Goal: Task Accomplishment & Management: Manage account settings

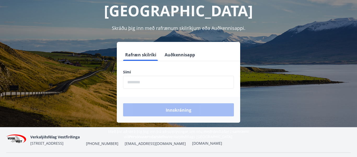
scroll to position [63, 0]
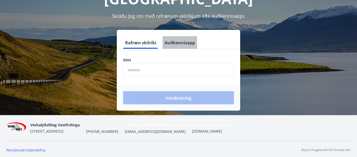
click at [181, 40] on font "Auðkennisapp" at bounding box center [180, 43] width 30 height 6
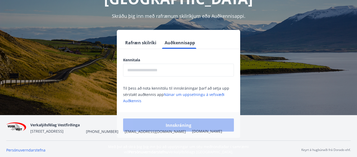
click at [159, 64] on input "text" at bounding box center [178, 70] width 111 height 13
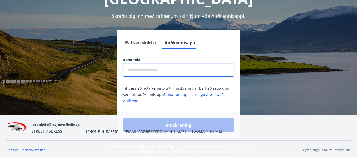
type input "**********"
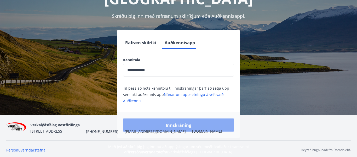
click at [176, 122] on font "Innskráning" at bounding box center [179, 125] width 26 height 6
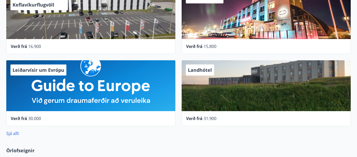
scroll to position [303, 0]
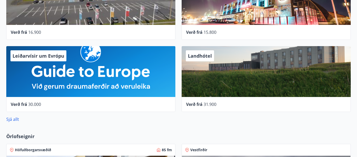
click at [204, 32] on div "Verð frá 15.800" at bounding box center [266, 32] width 160 height 6
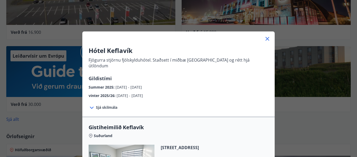
click at [204, 32] on div at bounding box center [178, 36] width 192 height 10
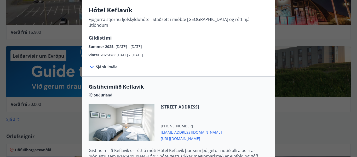
scroll to position [5, 0]
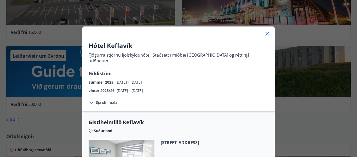
click at [95, 99] on div at bounding box center [92, 102] width 7 height 7
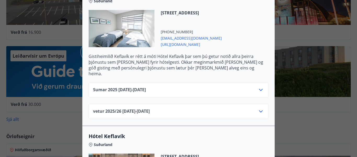
scroll to position [152, 0]
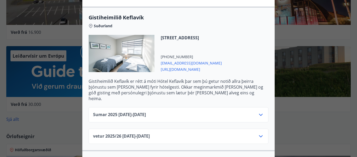
click at [172, 67] on font "[URL][DOMAIN_NAME]" at bounding box center [180, 69] width 39 height 5
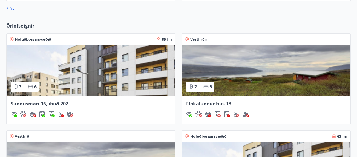
scroll to position [403, 0]
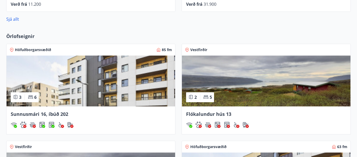
click at [88, 98] on img at bounding box center [91, 80] width 169 height 51
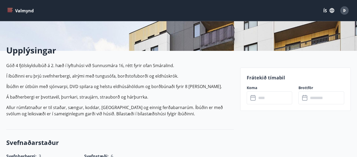
scroll to position [115, 0]
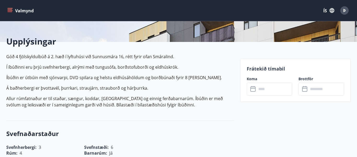
click at [253, 88] on icon at bounding box center [252, 88] width 5 height 1
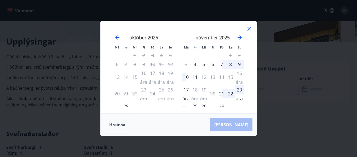
click at [249, 30] on icon at bounding box center [249, 29] width 6 height 6
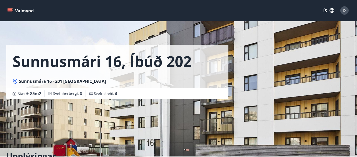
scroll to position [0, 0]
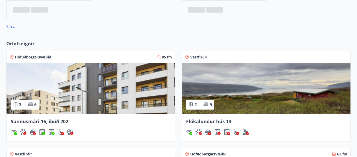
scroll to position [372, 0]
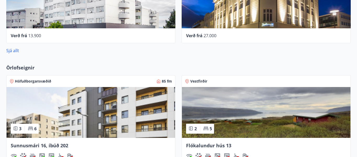
click at [41, 80] on font "Höfuðborgarsvæðið" at bounding box center [33, 80] width 36 height 5
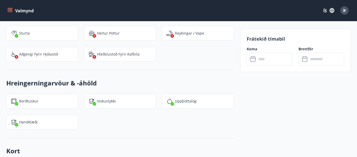
scroll to position [647, 0]
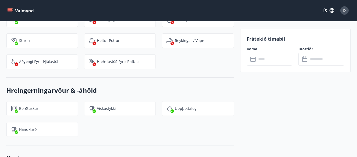
click at [8, 10] on icon "matseðill" at bounding box center [11, 10] width 6 height 1
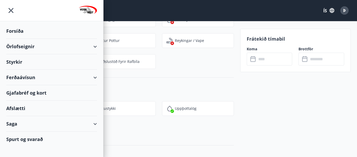
click at [17, 78] on font "Ferðaávísun" at bounding box center [20, 77] width 29 height 6
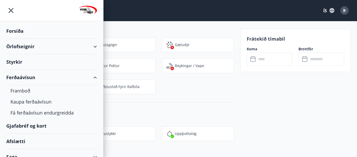
scroll to position [672, 0]
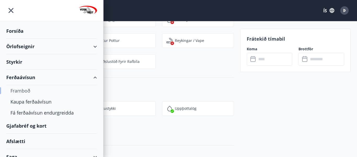
click at [18, 89] on font "Framboð" at bounding box center [20, 90] width 20 height 6
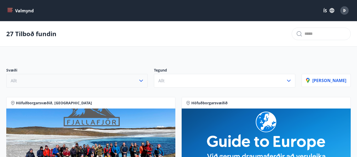
click at [144, 80] on icon "button" at bounding box center [141, 80] width 6 height 6
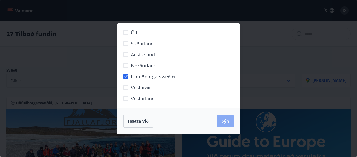
click at [225, 121] on font "Sýn" at bounding box center [226, 121] width 8 height 6
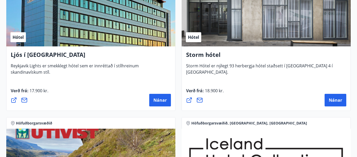
scroll to position [303, 0]
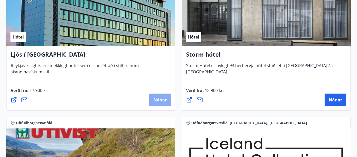
click at [159, 100] on font "Nánar" at bounding box center [159, 100] width 13 height 6
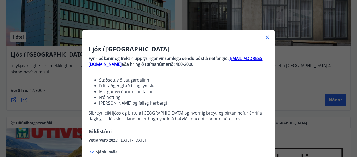
scroll to position [0, 0]
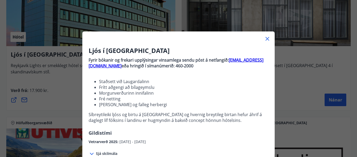
click at [266, 39] on icon at bounding box center [267, 39] width 6 height 6
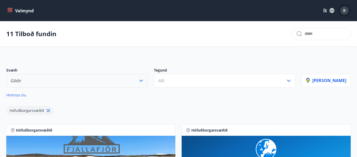
click at [344, 9] on font "Þ" at bounding box center [344, 11] width 3 height 6
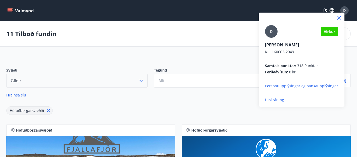
click at [275, 98] on font "Útskráning" at bounding box center [274, 99] width 19 height 5
